Goal: Communication & Community: Answer question/provide support

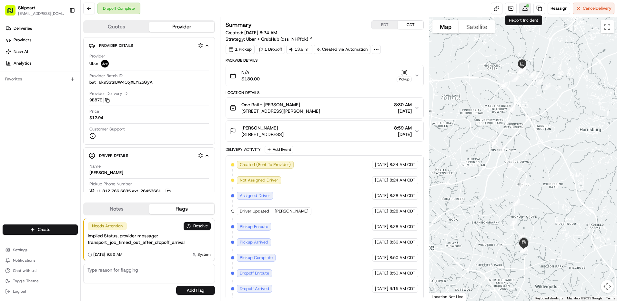
click at [525, 12] on button at bounding box center [525, 9] width 12 height 12
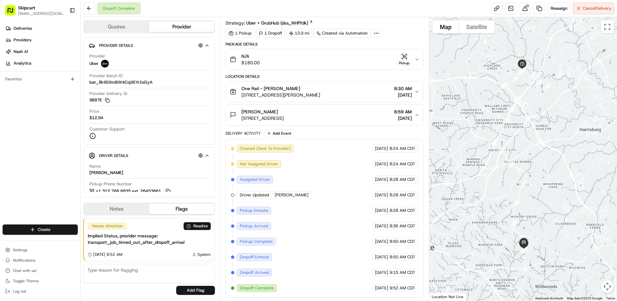
click at [320, 88] on div "One Rail - [PERSON_NAME]" at bounding box center [280, 88] width 79 height 6
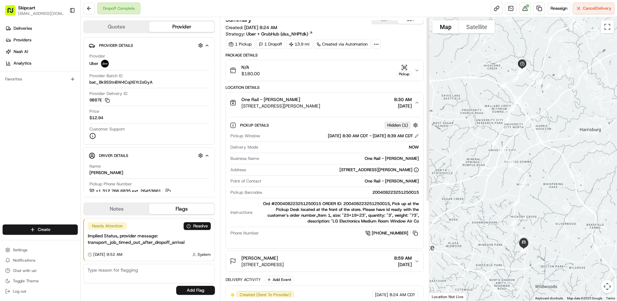
scroll to position [0, 0]
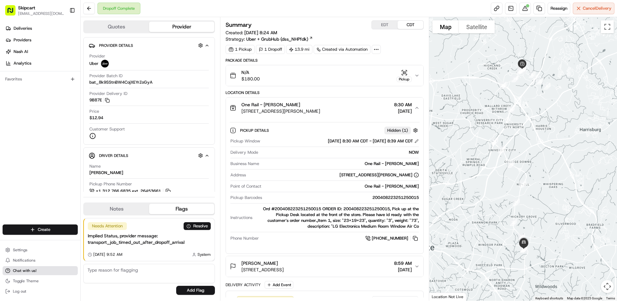
click at [32, 271] on span "Chat with us!" at bounding box center [25, 270] width 24 height 5
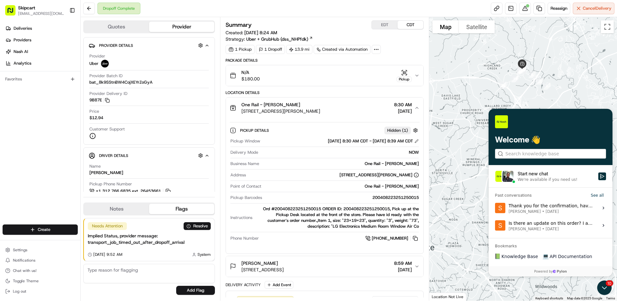
click at [593, 176] on div "Start new chat" at bounding box center [555, 173] width 77 height 6
click at [598, 176] on button "Start new chat We're available if you need us!" at bounding box center [602, 176] width 8 height 8
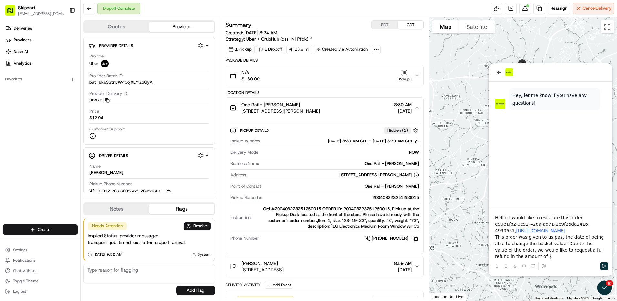
click at [526, 253] on p "This order was given to us past the date of being able to change the basket val…" at bounding box center [550, 247] width 111 height 26
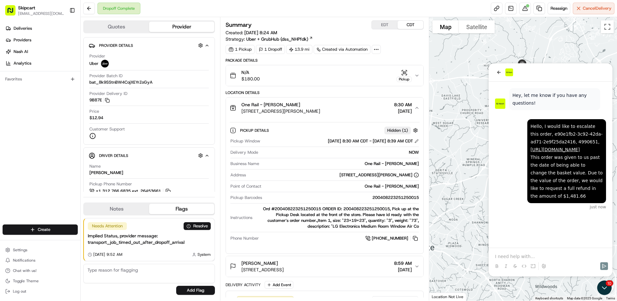
click at [527, 223] on div "Hello, I would like to escalate this order, e90e1fb2-3c92-42da-ad71-2e9f25da241…" at bounding box center [550, 165] width 124 height 166
click at [499, 255] on p at bounding box center [550, 256] width 111 height 6
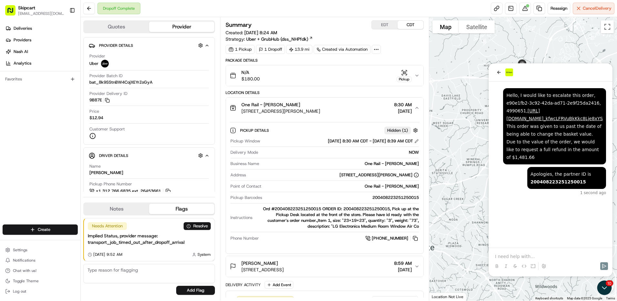
click at [525, 206] on div "Apologies, the partner ID is ​ 200408223251250015 ​ 1 second ago Hello, I would…" at bounding box center [550, 165] width 124 height 166
click at [515, 170] on div "Apologies, the partner ID is ​ 200408223251250015 ​ 53 seconds ago" at bounding box center [550, 181] width 111 height 28
click at [501, 253] on p at bounding box center [550, 256] width 111 height 6
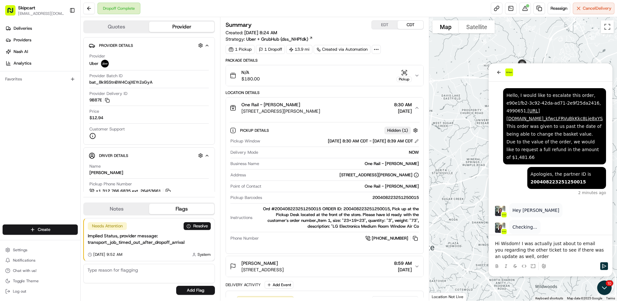
click at [528, 257] on p "Hi Wisdom! I was actually just about to email you regarding the other ticket to…" at bounding box center [550, 249] width 111 height 19
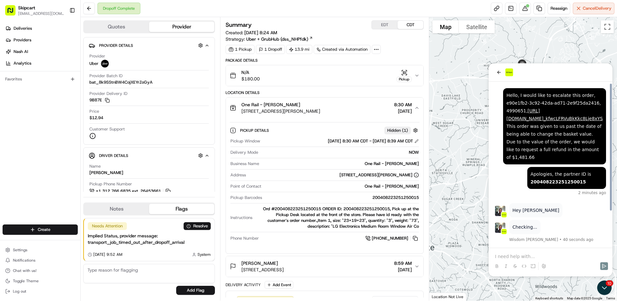
scroll to position [46, 0]
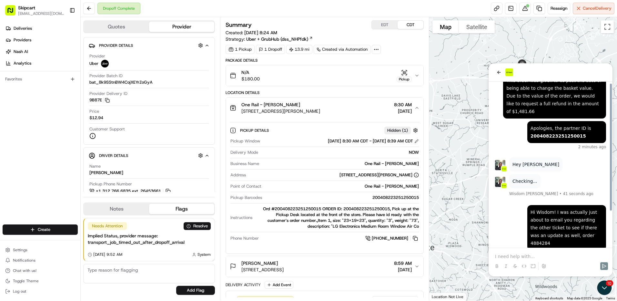
click at [493, 210] on div "Hi Wisdom! I was actually just about to email you regarding the other ticket to…" at bounding box center [550, 149] width 124 height 227
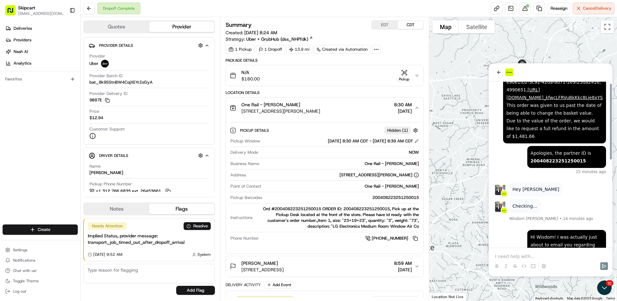
scroll to position [0, 0]
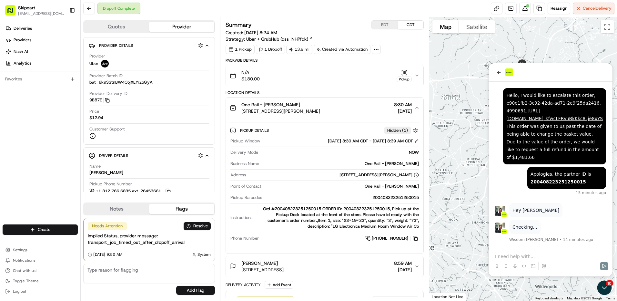
click at [571, 103] on div "Hello, I would like to escalate this order, e90e1fb2-3c92-42da-ad71-2e9f25da241…" at bounding box center [554, 126] width 96 height 70
copy div "4990651"
click at [506, 255] on p at bounding box center [550, 256] width 111 height 6
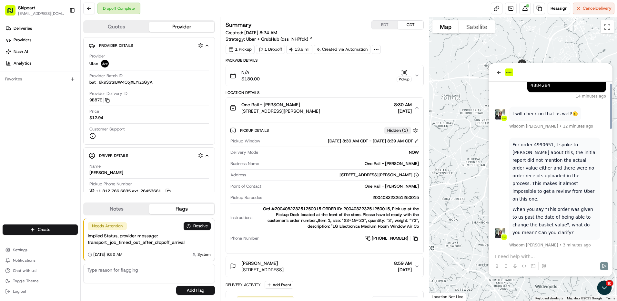
scroll to position [236, 0]
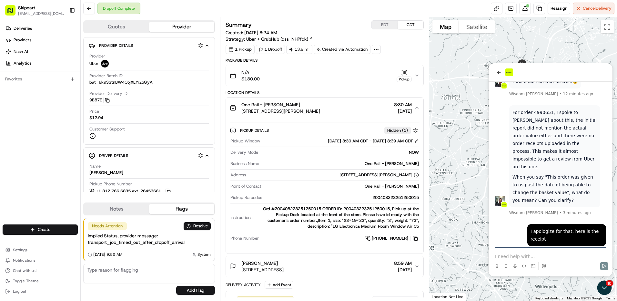
click at [503, 254] on p at bounding box center [550, 256] width 111 height 6
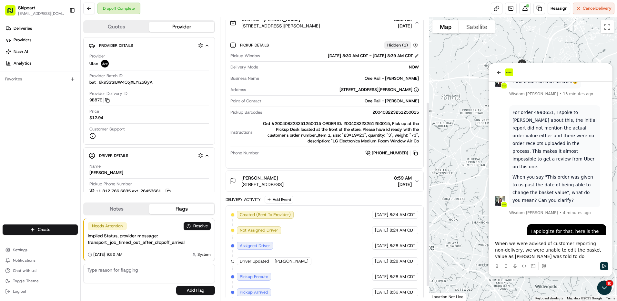
scroll to position [129, 0]
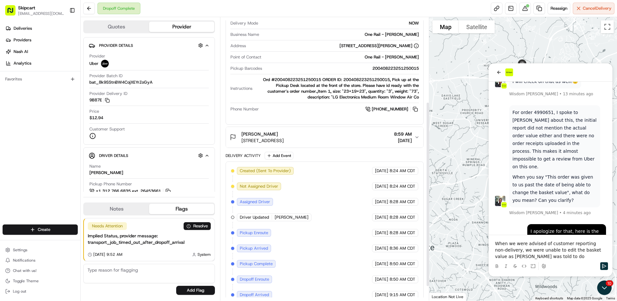
click at [416, 132] on button "[PERSON_NAME] [STREET_ADDRESS] 8:59 AM [DATE]" at bounding box center [324, 137] width 197 height 21
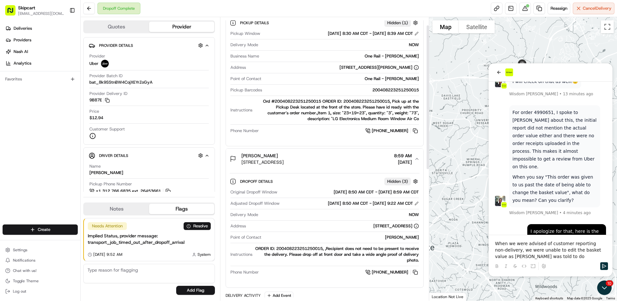
scroll to position [0, 0]
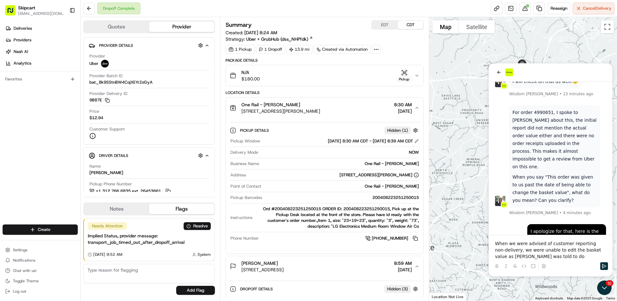
click at [266, 76] on div "N/A $180.00 Pickup" at bounding box center [322, 75] width 185 height 13
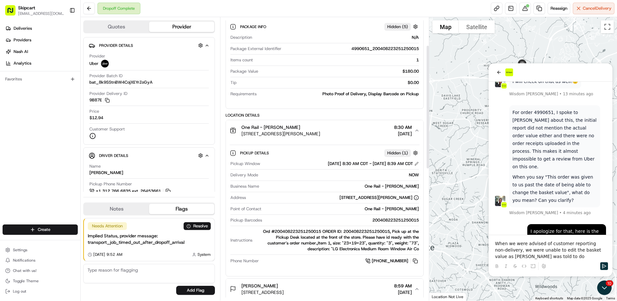
scroll to position [65, 0]
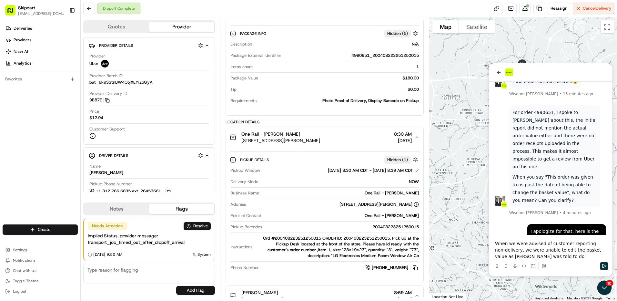
click at [548, 258] on p "When we were advised of customer reporting non-delivery, we were unable to edit…" at bounding box center [550, 249] width 111 height 19
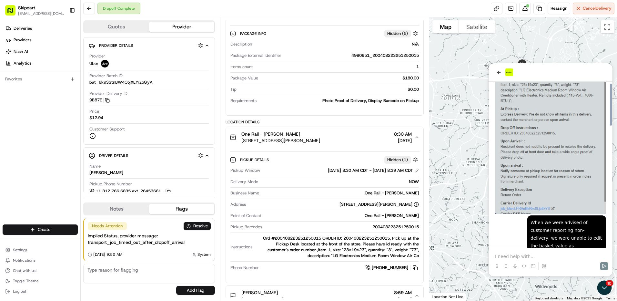
scroll to position [556, 0]
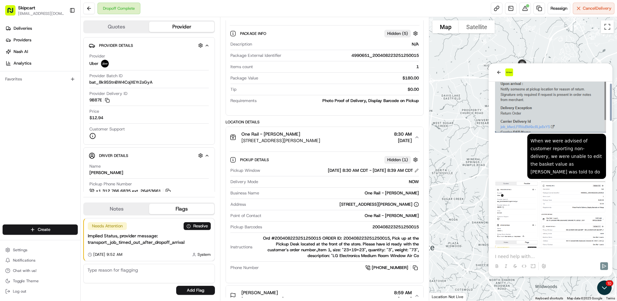
click at [521, 134] on div "When we were advised of customer reporting non-delivery, we were unable to edit…" at bounding box center [550, 203] width 111 height 138
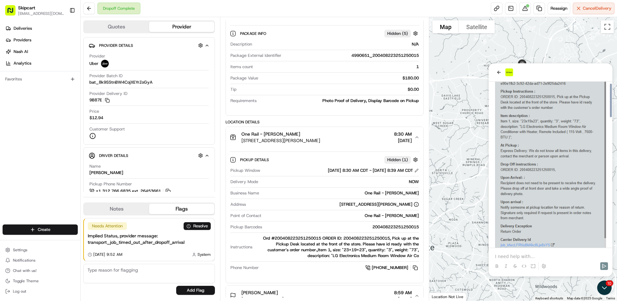
scroll to position [506, 0]
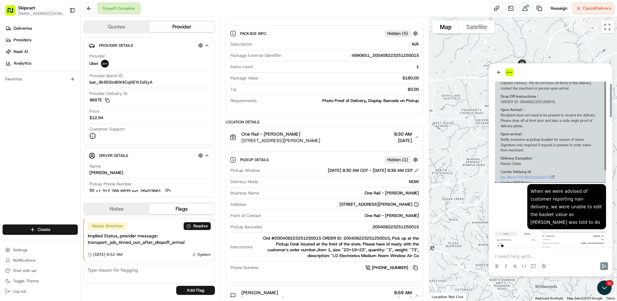
click at [514, 256] on p at bounding box center [550, 256] width 111 height 6
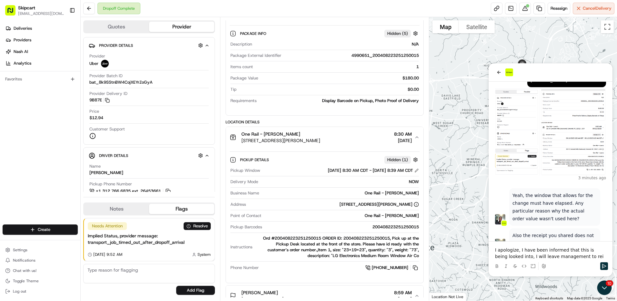
scroll to position [641, 0]
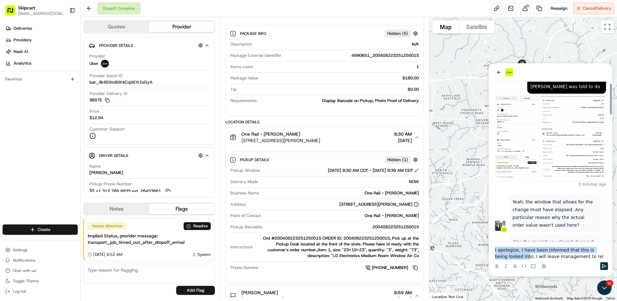
drag, startPoint x: 514, startPoint y: 254, endPoint x: 492, endPoint y: 239, distance: 27.1
click at [492, 239] on div "Also the receipt you shared does not have the order value on it Wisdom Oko • 44…" at bounding box center [550, 169] width 124 height 213
click at [567, 252] on p "I apologize, I have been informed that this is being looked into, I will leave …" at bounding box center [550, 252] width 111 height 13
click at [581, 256] on p "I apologize, I have been informed that this is being looked into, I will leave …" at bounding box center [550, 252] width 111 height 13
drag, startPoint x: 515, startPoint y: 246, endPoint x: 471, endPoint y: 241, distance: 44.2
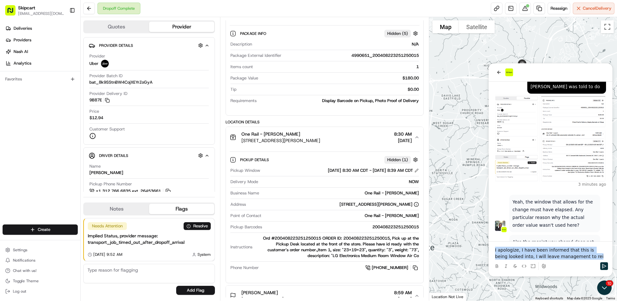
click at [488, 241] on html "Also the receipt you shared does not have the order value on it Wisdom Oko • 44…" at bounding box center [550, 169] width 124 height 213
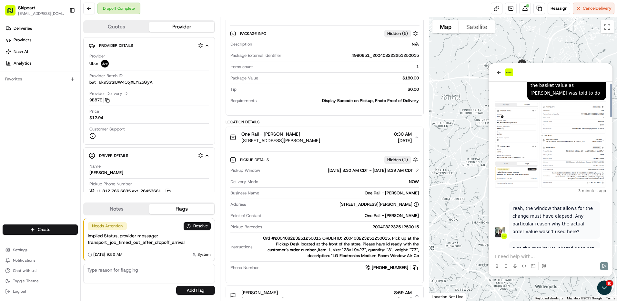
click at [519, 252] on div at bounding box center [550, 260] width 119 height 25
click at [517, 254] on p at bounding box center [550, 256] width 111 height 6
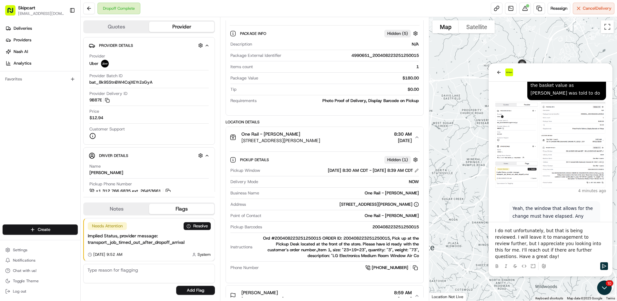
scroll to position [702, 0]
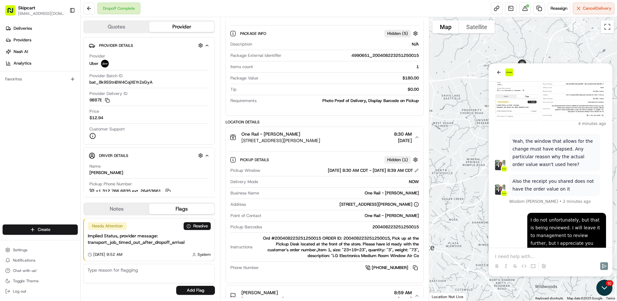
click at [600, 291] on icon "Open customer support" at bounding box center [604, 287] width 16 height 16
